Goal: Communication & Community: Answer question/provide support

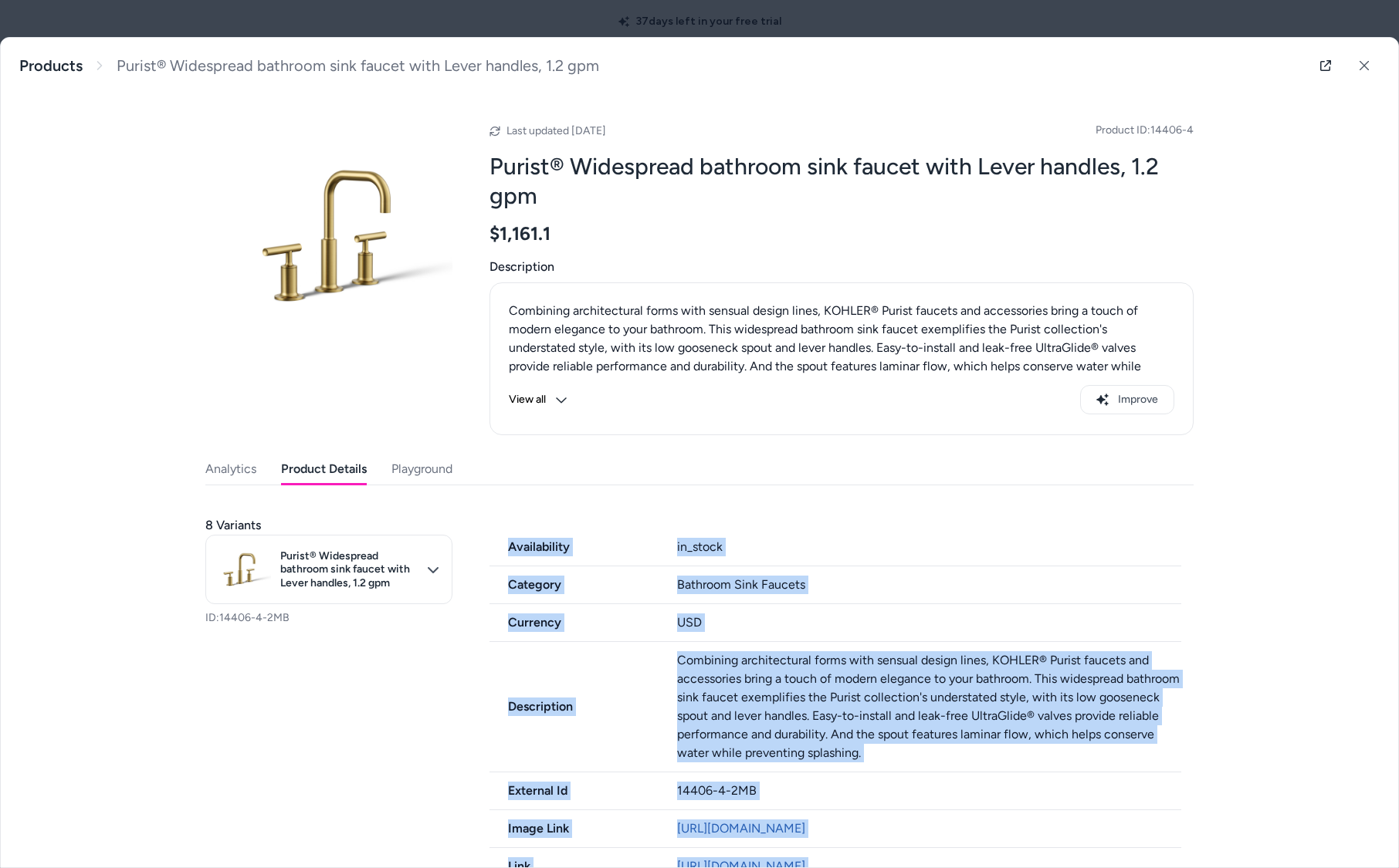
scroll to position [1031, 0]
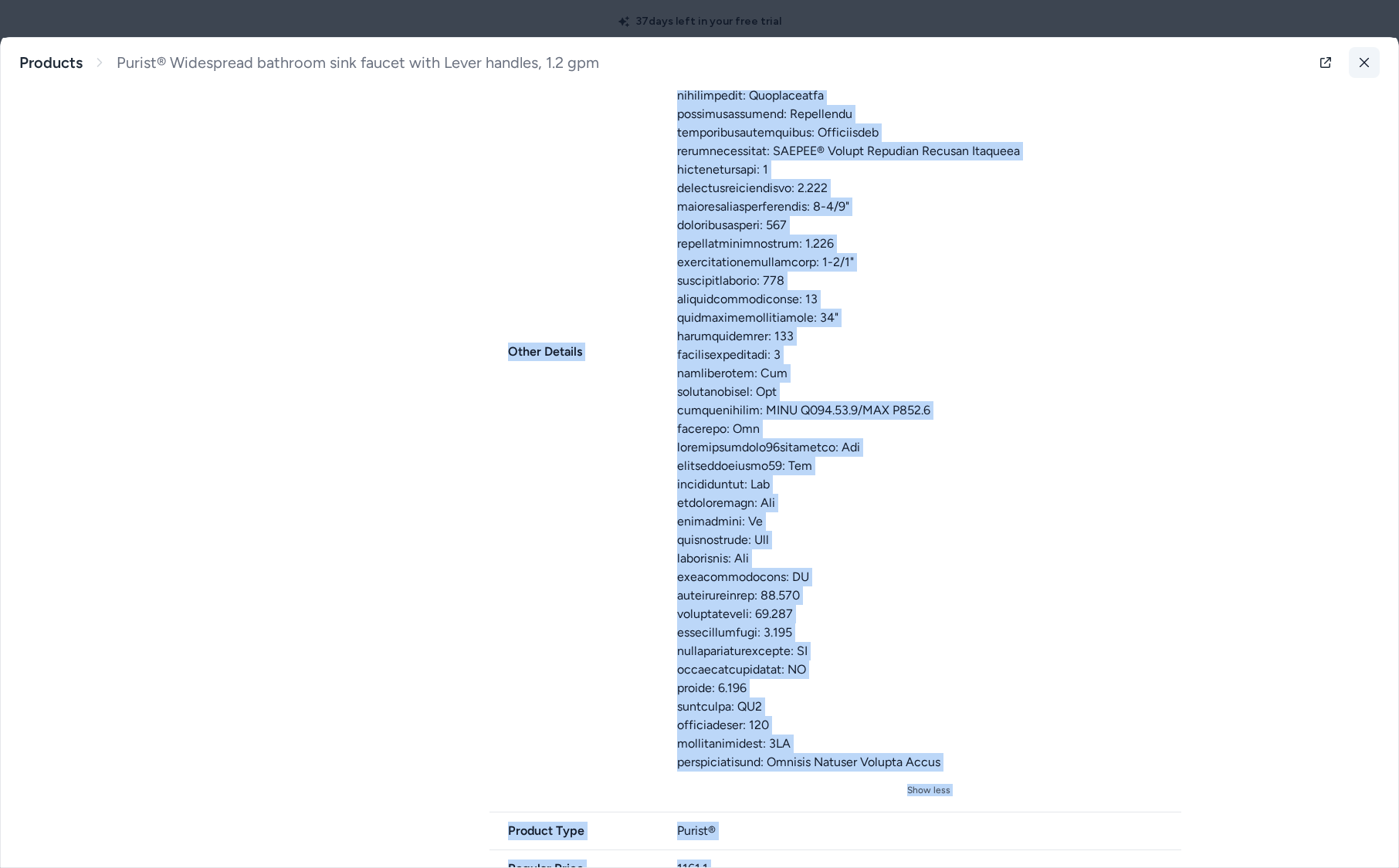
click at [1363, 64] on icon at bounding box center [1364, 63] width 11 height 11
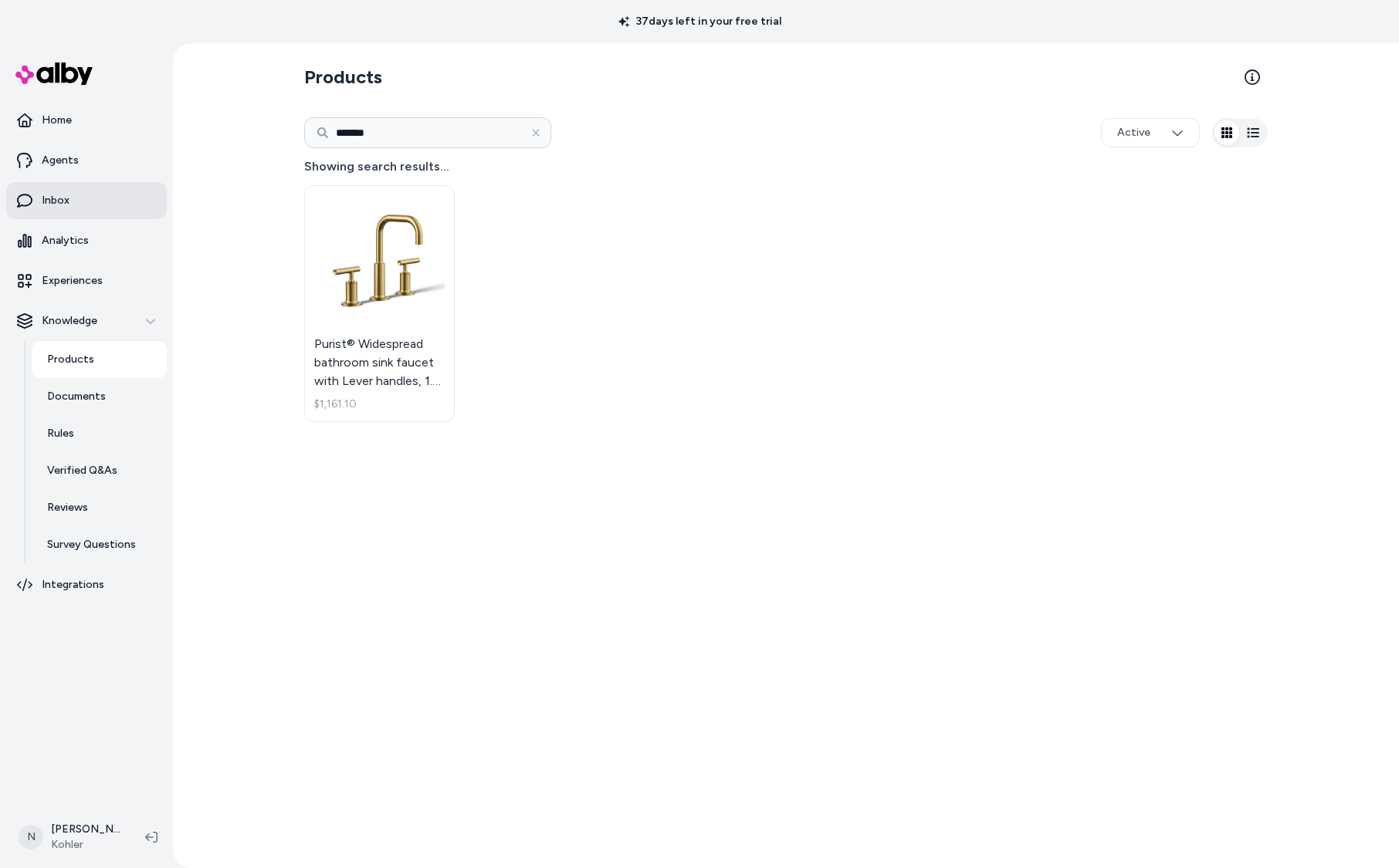
click at [69, 206] on link "Inbox" at bounding box center [86, 201] width 161 height 37
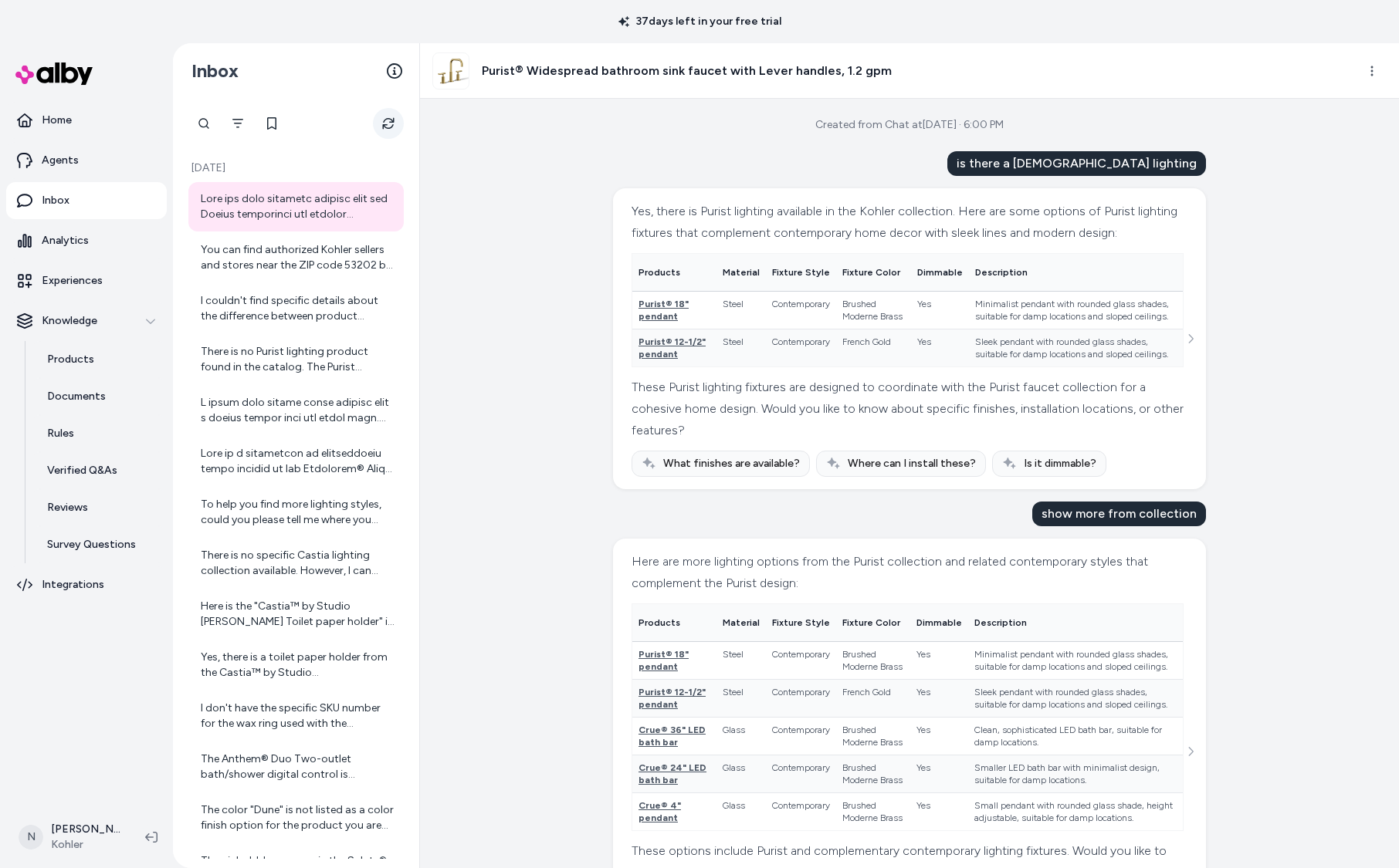
click at [390, 121] on icon "Refresh" at bounding box center [389, 123] width 13 height 13
click at [293, 255] on div "You can find authorized Kohler sellers and stores near the ZIP code 53202 by us…" at bounding box center [297, 258] width 193 height 31
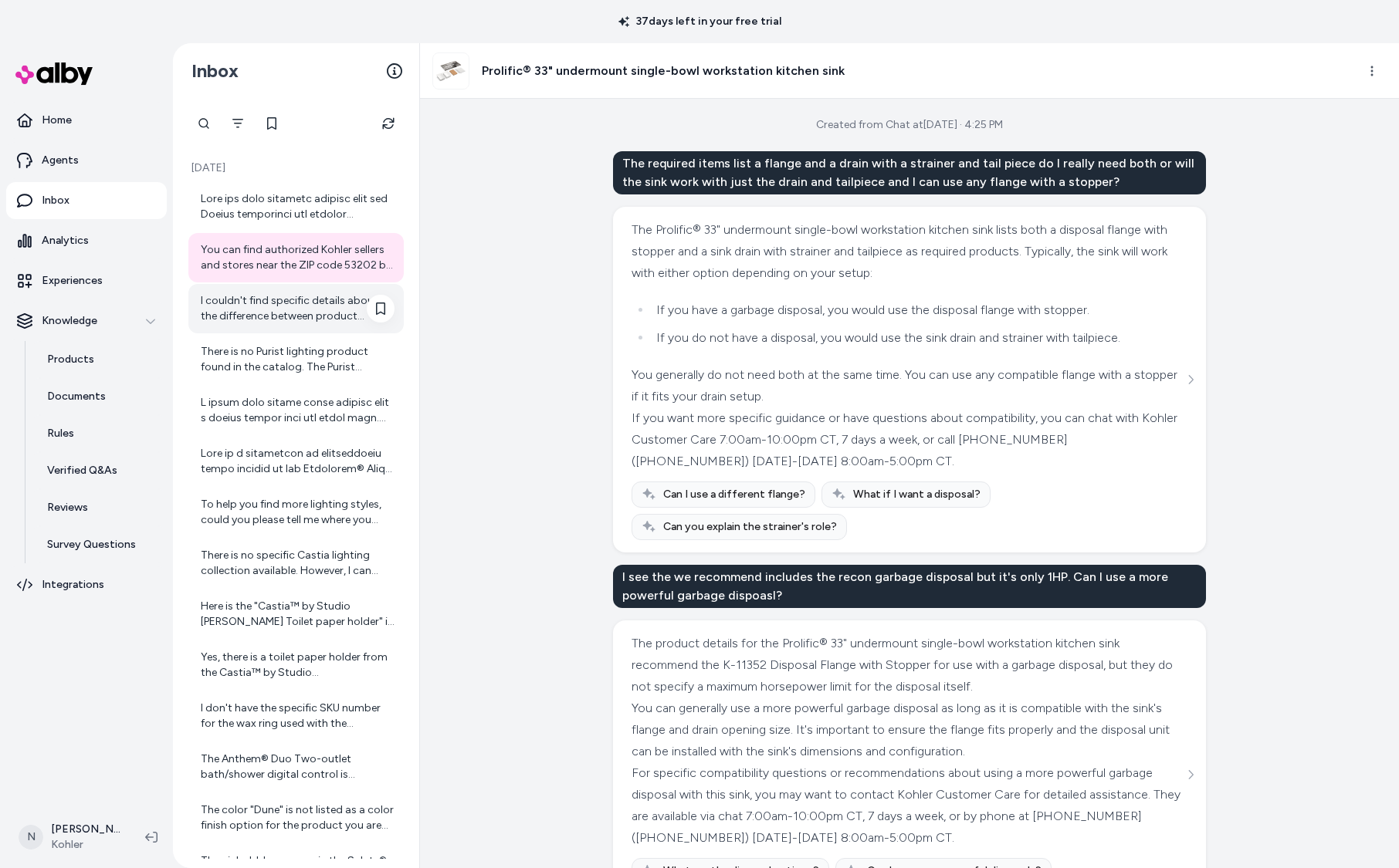
click at [306, 320] on div "I couldn't find specific details about the difference between product numbers 9…" at bounding box center [297, 309] width 193 height 31
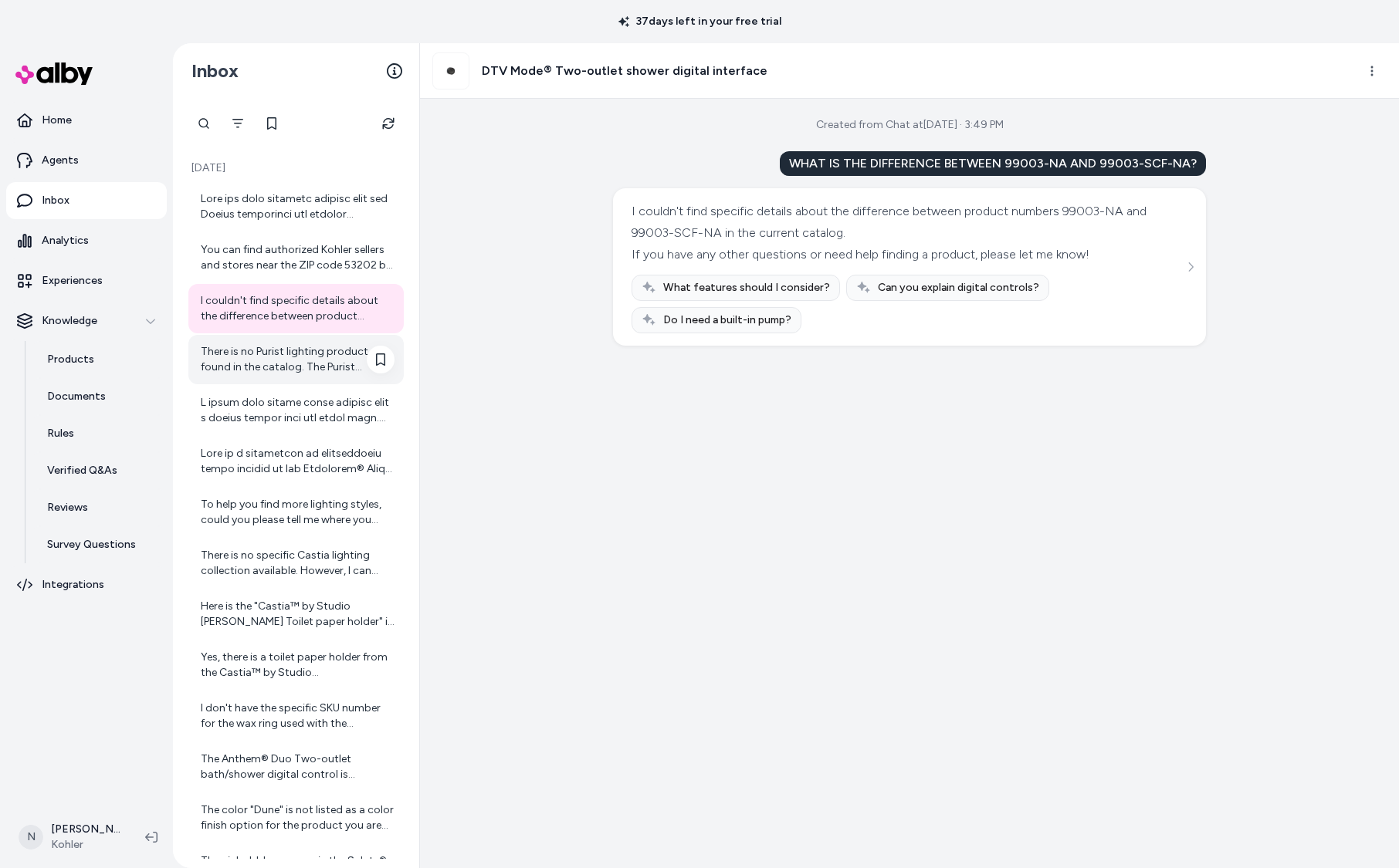
click at [254, 355] on div "There is no Purist lighting product found in the catalog. The Purist collection…" at bounding box center [297, 360] width 193 height 31
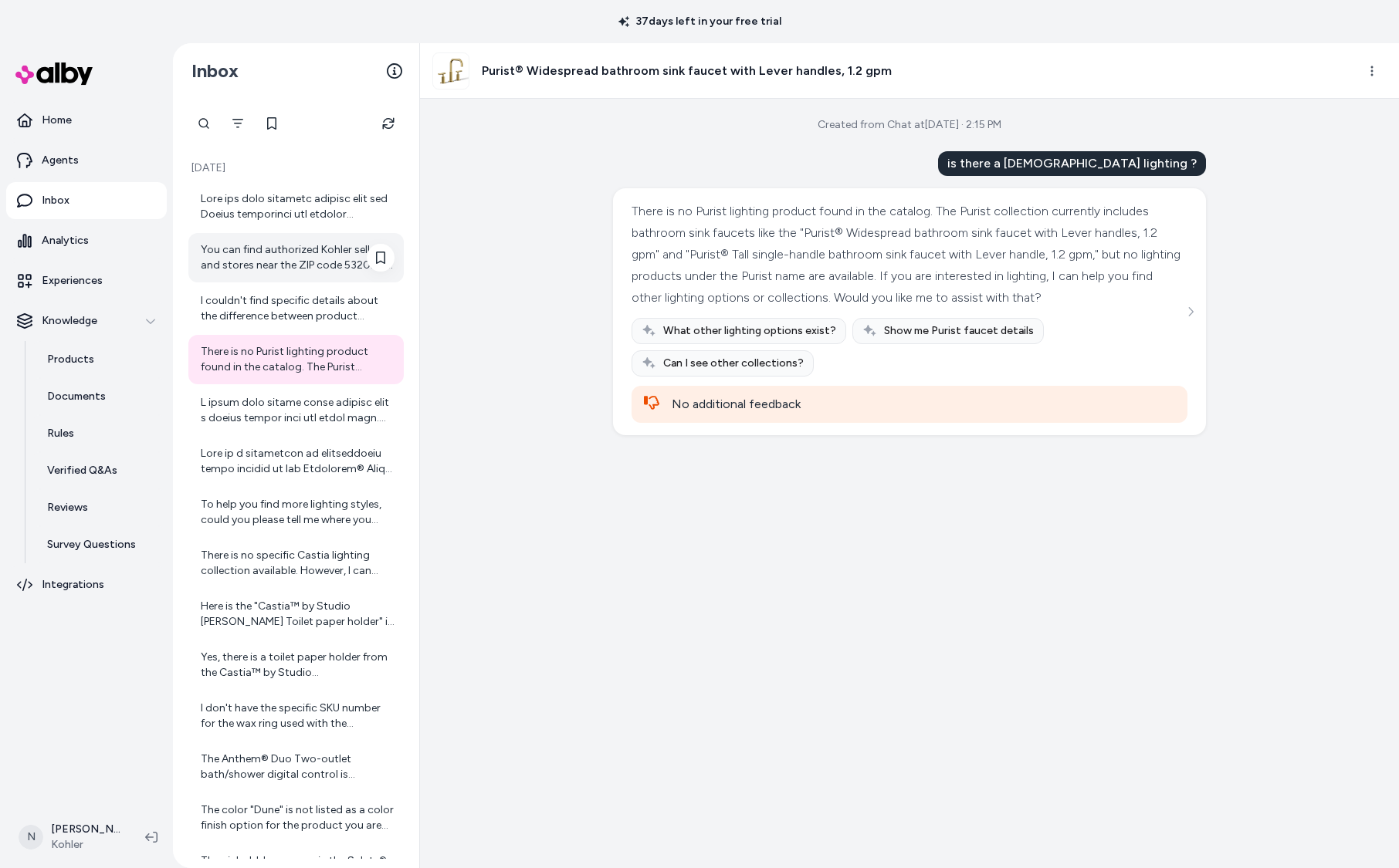
click at [266, 261] on div "You can find authorized Kohler sellers and stores near the ZIP code 53202 by us…" at bounding box center [297, 258] width 193 height 31
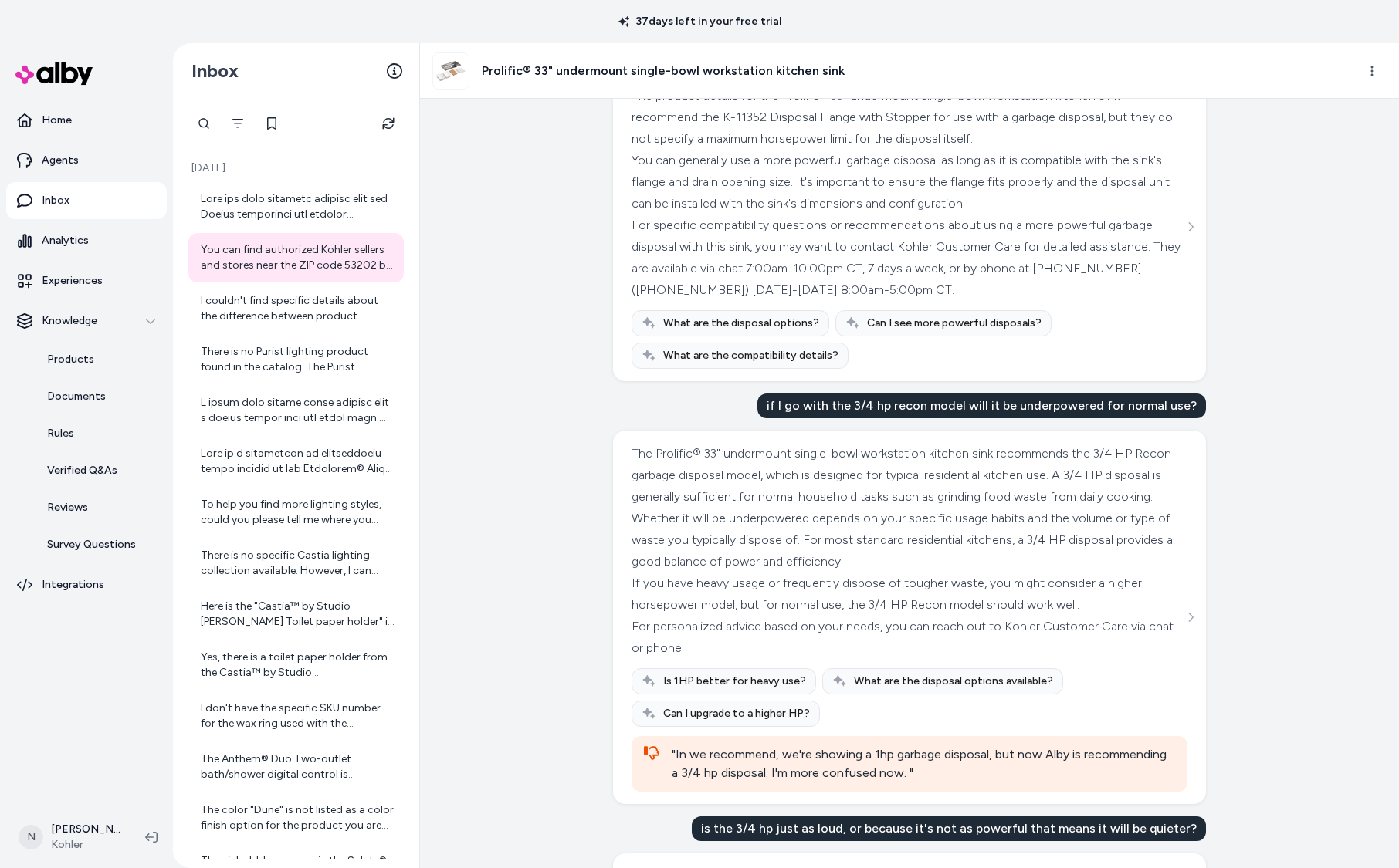
scroll to position [774, 0]
